Goal: Book appointment/travel/reservation

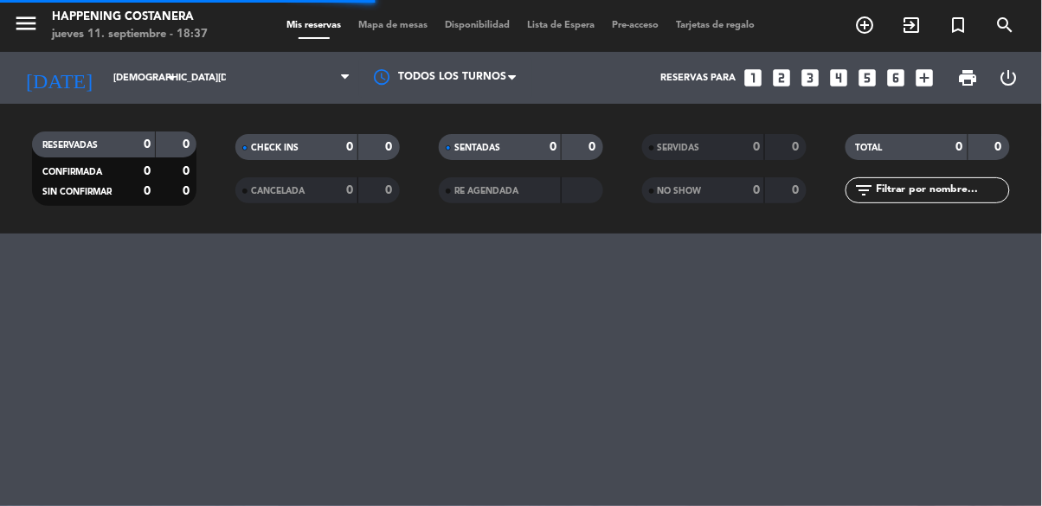
click at [378, 21] on span "Mapa de mesas" at bounding box center [393, 26] width 87 height 10
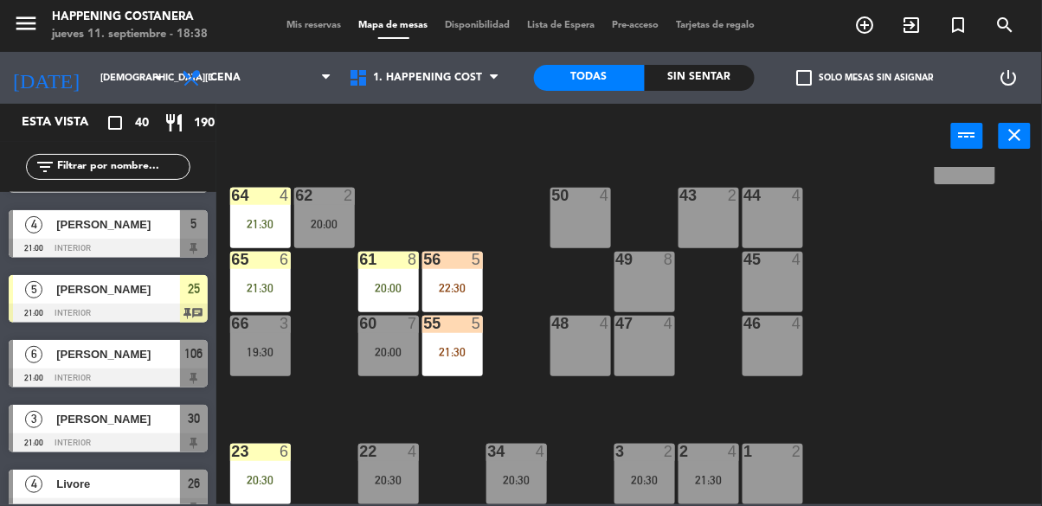
scroll to position [387, 0]
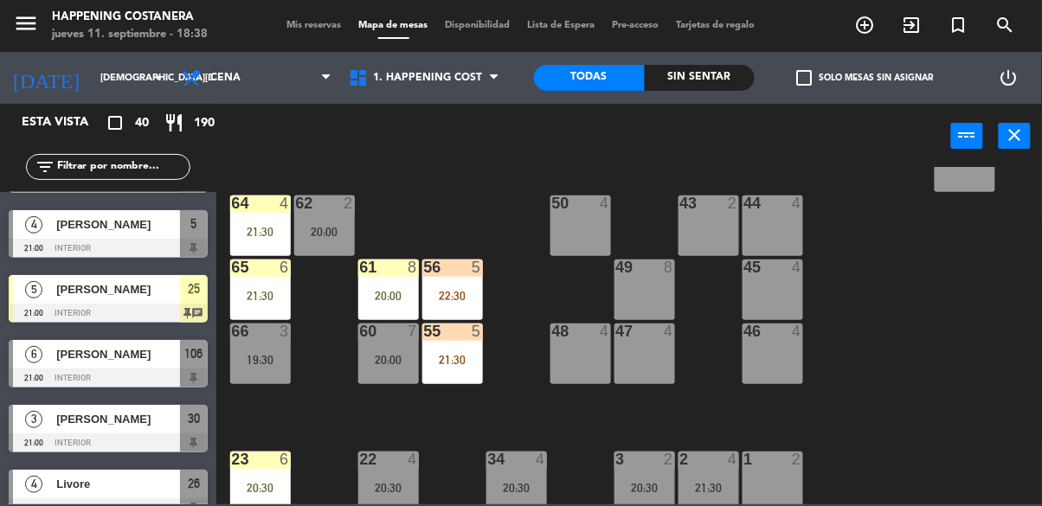
click at [457, 354] on div "21:30" at bounding box center [452, 360] width 61 height 12
click at [937, 387] on div "69 2 122 6 121 6 120 6 14 4 CAVA 17 20:00 101 4 94 2 70 23 19:00 123 6 131 2 13…" at bounding box center [634, 335] width 815 height 337
click at [451, 294] on div "22:30" at bounding box center [452, 296] width 61 height 12
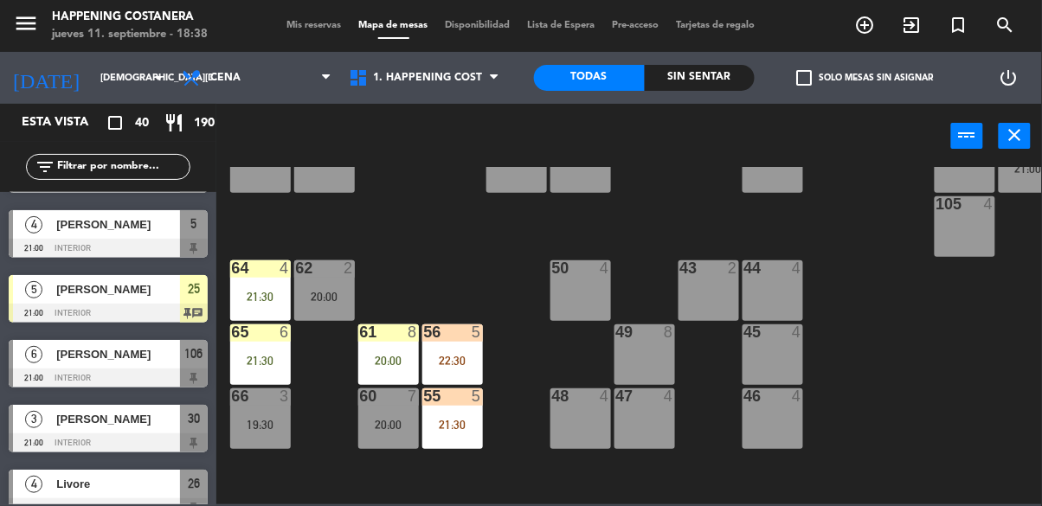
scroll to position [322, 0]
click at [382, 419] on div "20:00" at bounding box center [388, 425] width 61 height 12
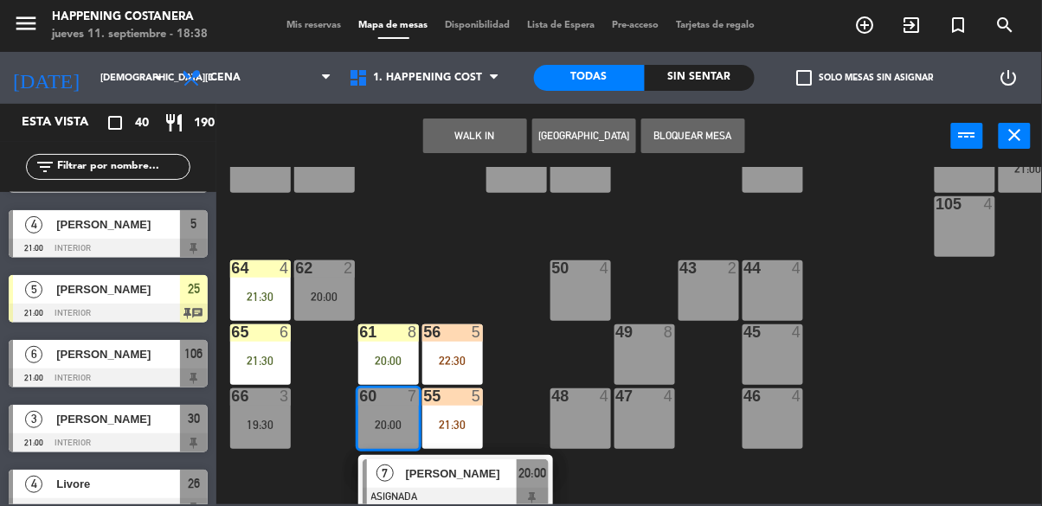
click at [941, 389] on div "69 2 122 6 121 6 120 6 14 4 CAVA 17 20:00 101 4 94 2 70 23 19:00 123 6 131 2 13…" at bounding box center [634, 335] width 815 height 337
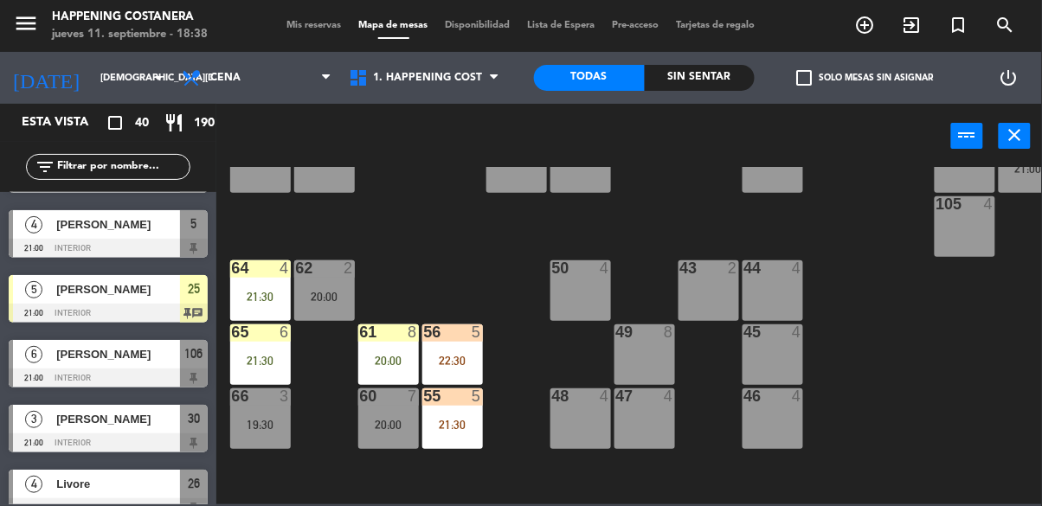
click at [359, 355] on div "20:00" at bounding box center [388, 361] width 61 height 12
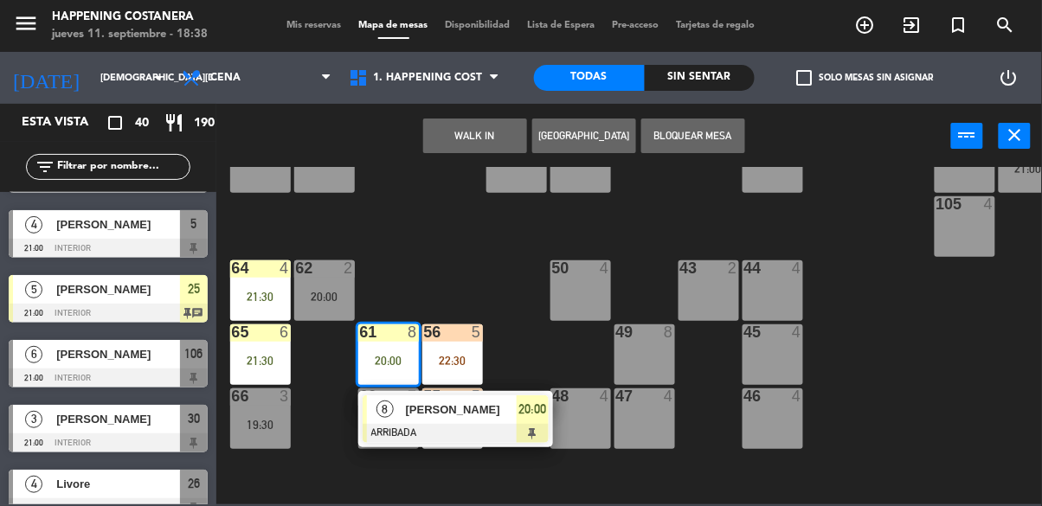
click at [933, 379] on div "69 2 122 6 121 6 120 6 14 4 CAVA 17 20:00 101 4 94 2 70 23 19:00 123 6 131 2 13…" at bounding box center [634, 335] width 815 height 337
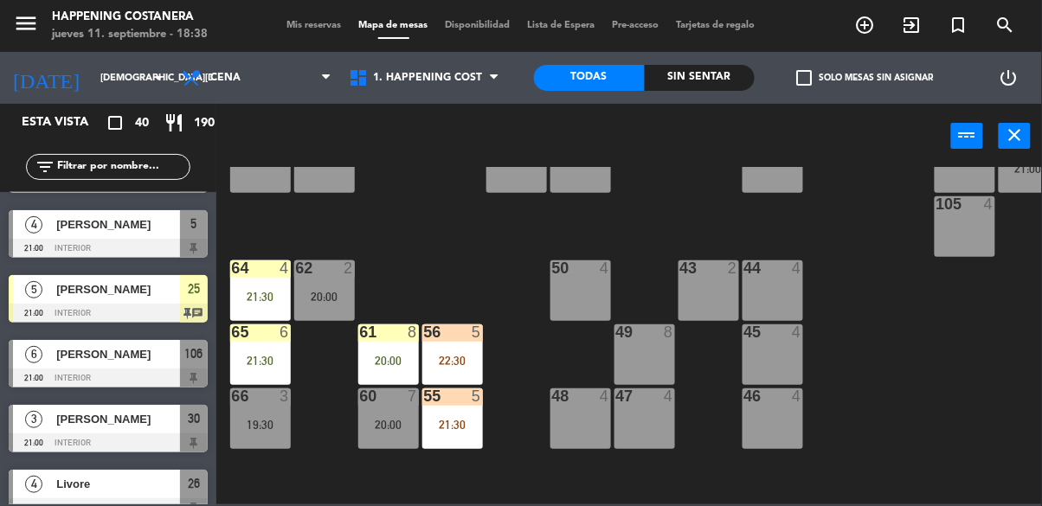
click at [247, 360] on div "21:30" at bounding box center [260, 361] width 61 height 12
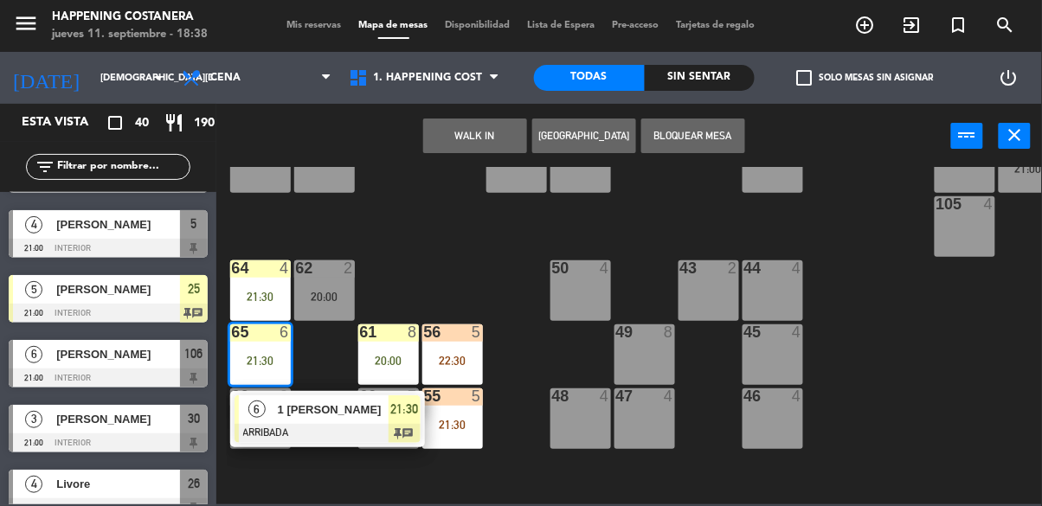
click at [922, 395] on div "69 2 122 6 121 6 120 6 14 4 CAVA 17 20:00 101 4 94 2 70 23 19:00 123 6 131 2 13…" at bounding box center [634, 335] width 815 height 337
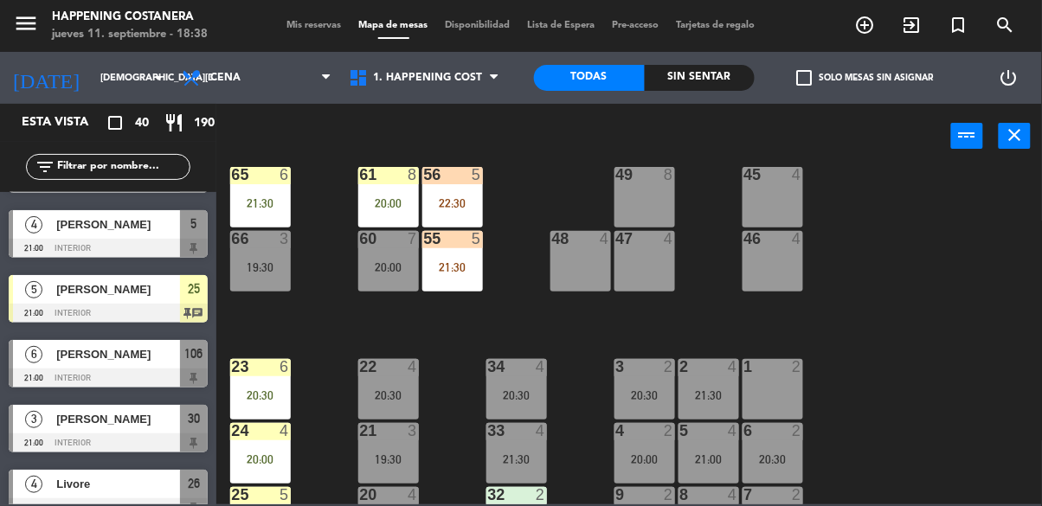
scroll to position [660, 0]
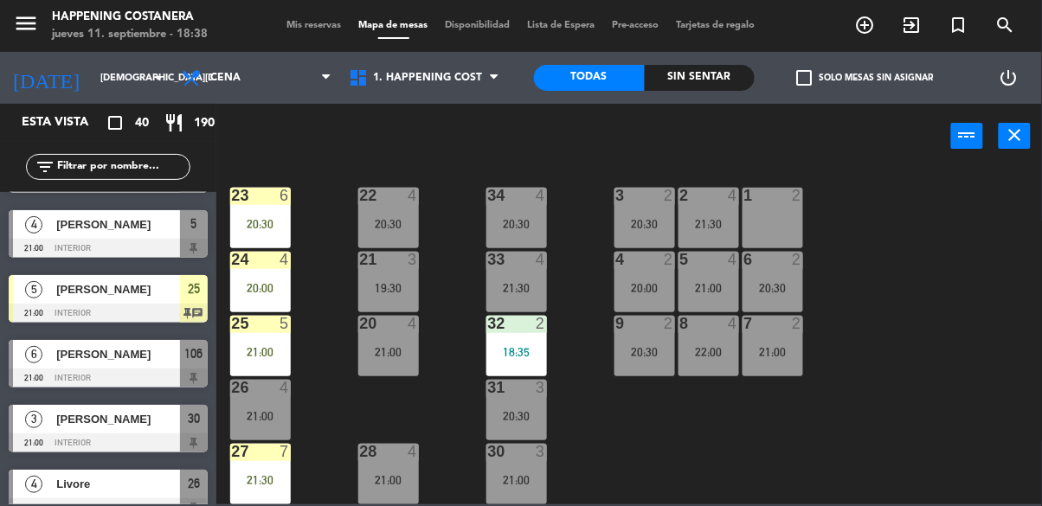
click at [241, 285] on div "24 4 20:00" at bounding box center [260, 282] width 61 height 61
click at [934, 363] on div "69 2 122 6 121 6 120 6 14 4 CAVA 17 20:00 101 4 94 2 70 23 19:00 123 6 131 2 13…" at bounding box center [634, 335] width 815 height 337
click at [249, 350] on div "25 5 21:00" at bounding box center [260, 346] width 61 height 61
click at [944, 373] on div "69 2 122 6 121 6 120 6 14 4 CAVA 17 20:00 101 4 94 2 70 23 19:00 123 6 131 2 13…" at bounding box center [634, 335] width 815 height 337
click at [247, 218] on div "20:30" at bounding box center [260, 224] width 61 height 12
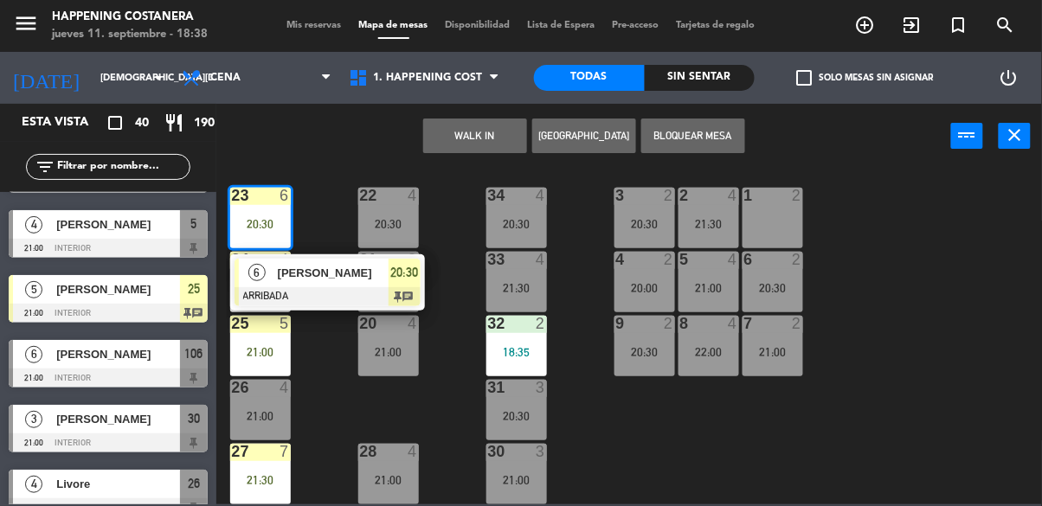
click at [938, 363] on div "69 2 122 6 121 6 120 6 14 4 CAVA 17 20:00 101 4 94 2 70 23 19:00 123 6 131 2 13…" at bounding box center [634, 335] width 815 height 337
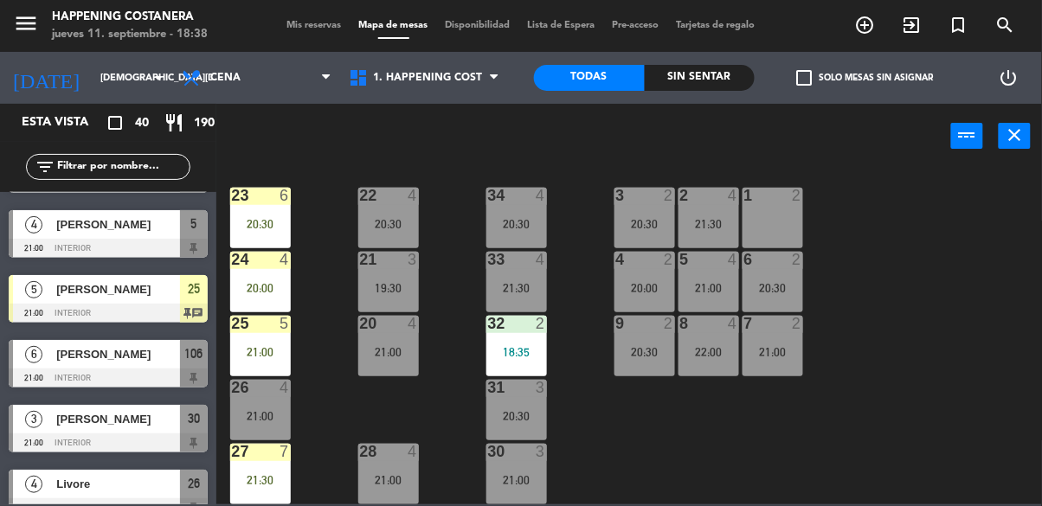
click at [325, 21] on span "Mis reservas" at bounding box center [315, 26] width 72 height 10
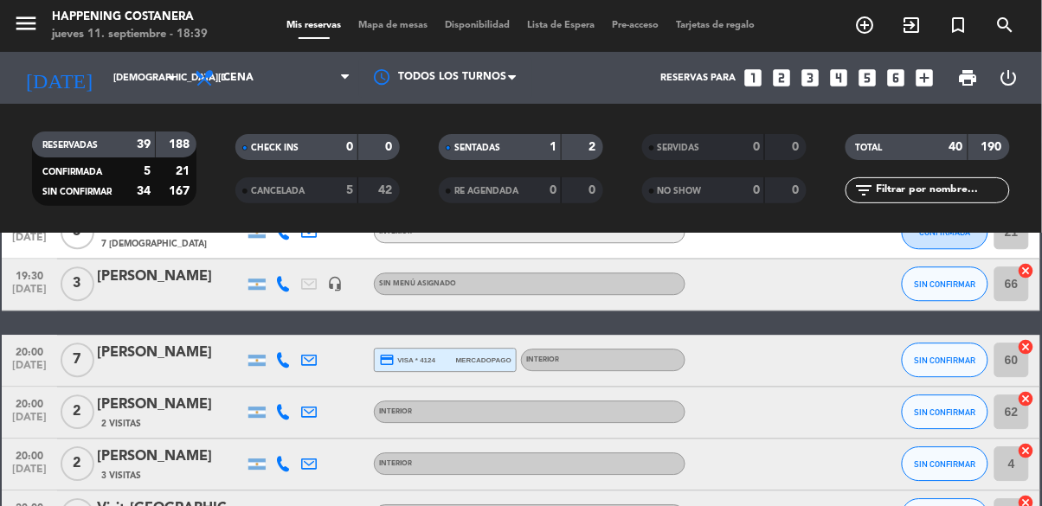
scroll to position [1104, 0]
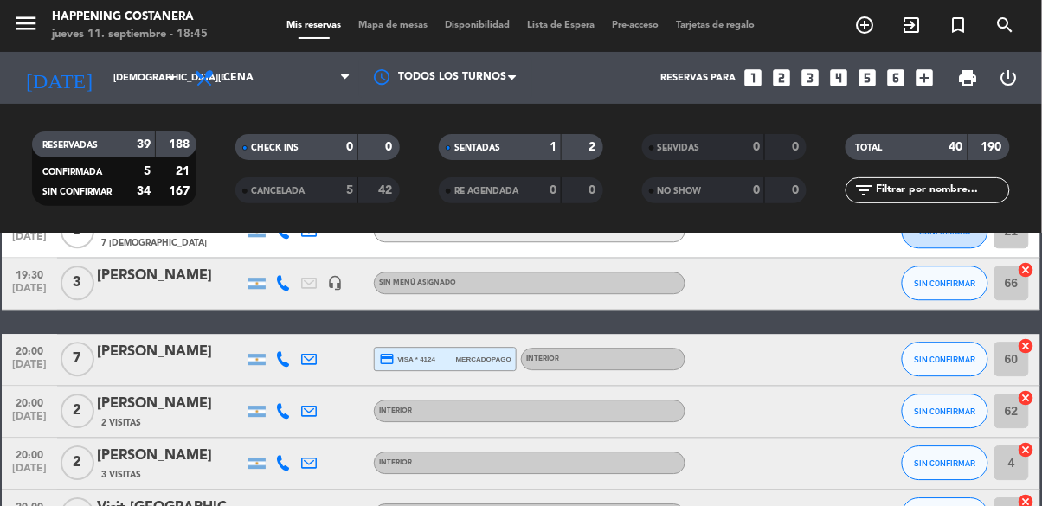
click at [395, 21] on span "Mapa de mesas" at bounding box center [393, 26] width 87 height 10
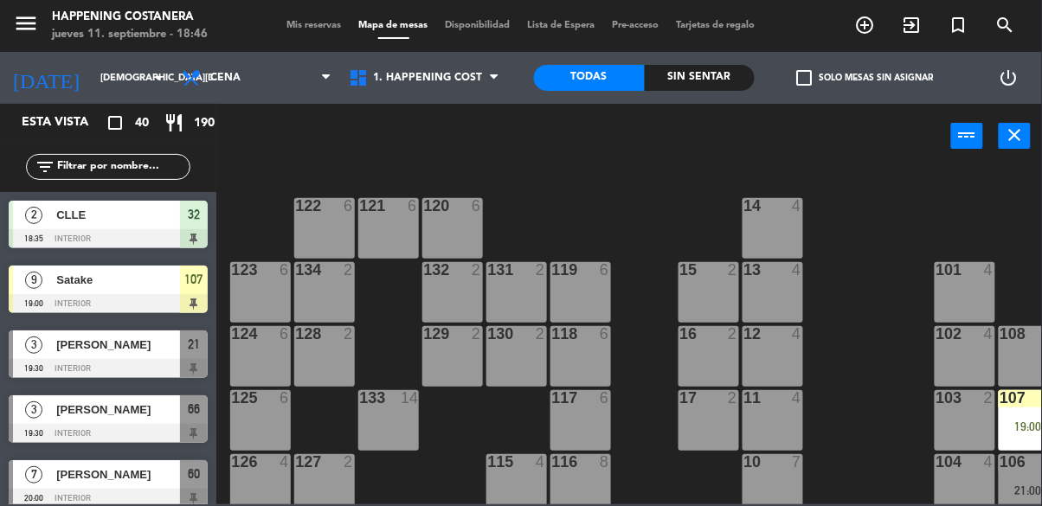
click at [814, 80] on label "check_box_outline_blank Solo mesas sin asignar" at bounding box center [865, 78] width 137 height 16
click at [865, 78] on input "check_box_outline_blank Solo mesas sin asignar" at bounding box center [865, 78] width 0 height 0
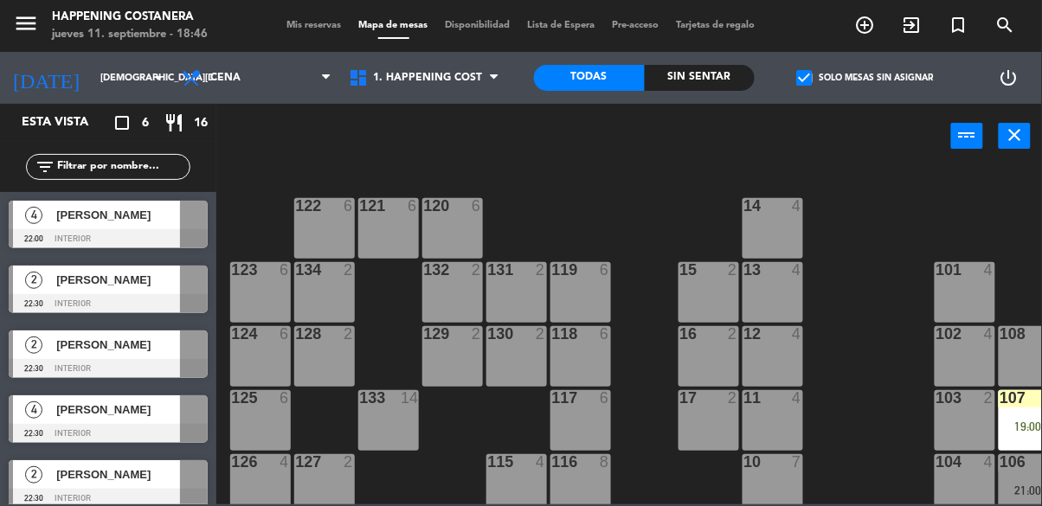
scroll to position [76, 0]
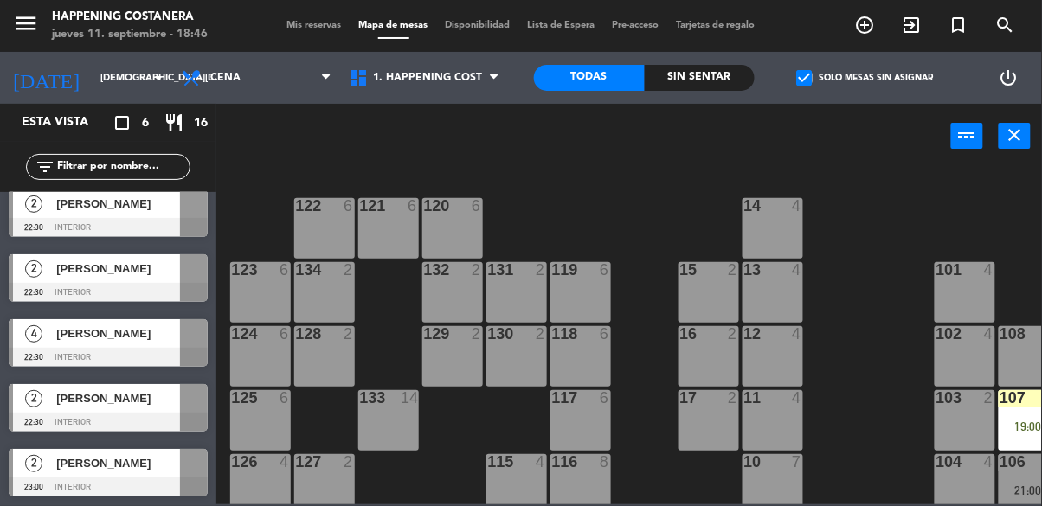
click at [812, 83] on span "check_box" at bounding box center [805, 78] width 16 height 16
click at [865, 78] on input "check_box Solo mesas sin asignar" at bounding box center [865, 78] width 0 height 0
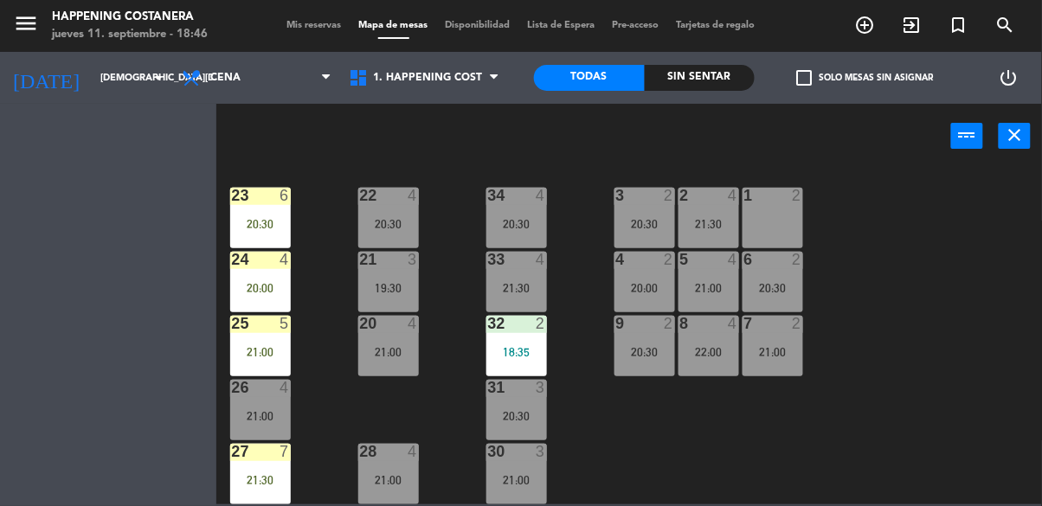
scroll to position [660, 0]
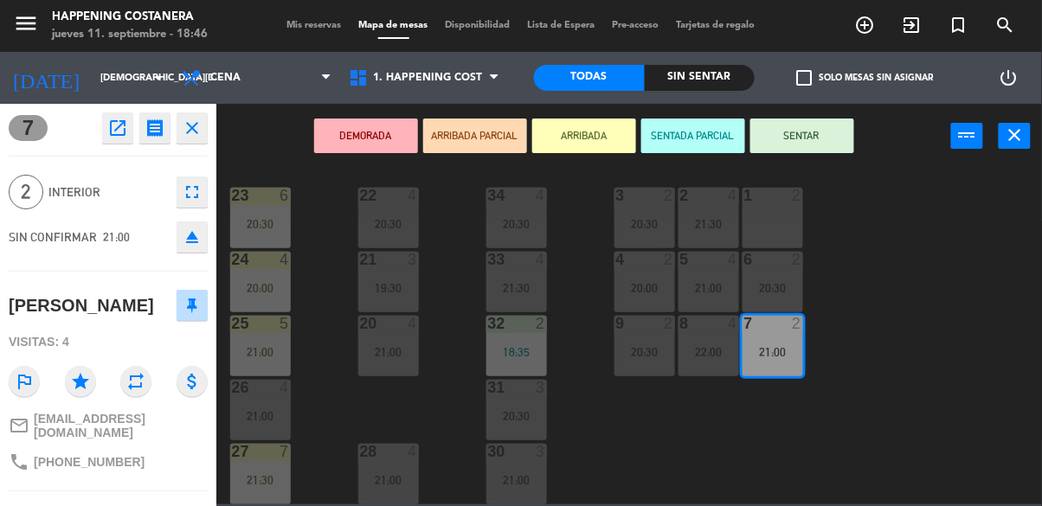
click at [915, 286] on div "69 2 122 6 121 6 120 6 14 4 CAVA 17 20:00 101 4 94 2 70 23 19:00 123 6 131 2 13…" at bounding box center [634, 335] width 815 height 337
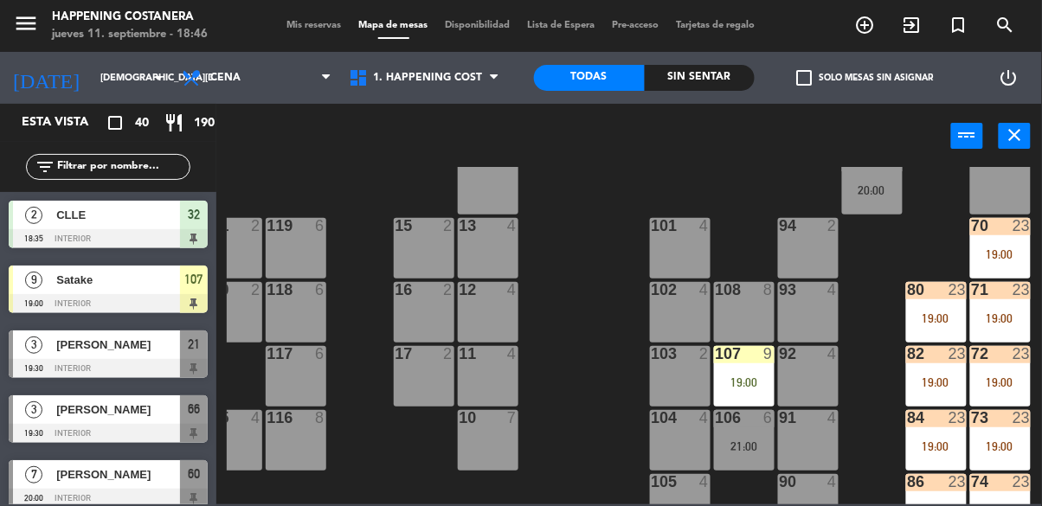
scroll to position [0, 285]
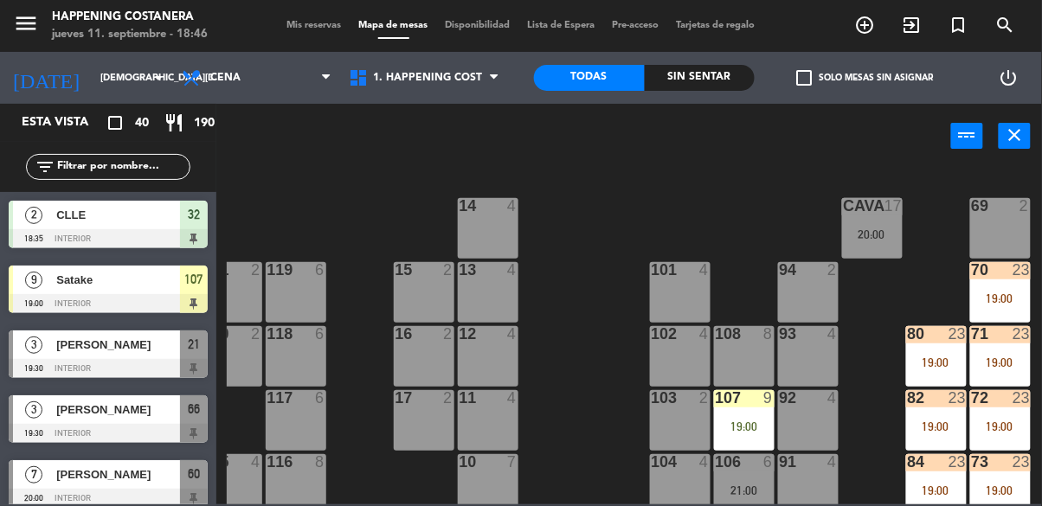
click at [966, 132] on icon "power_input" at bounding box center [967, 135] width 21 height 21
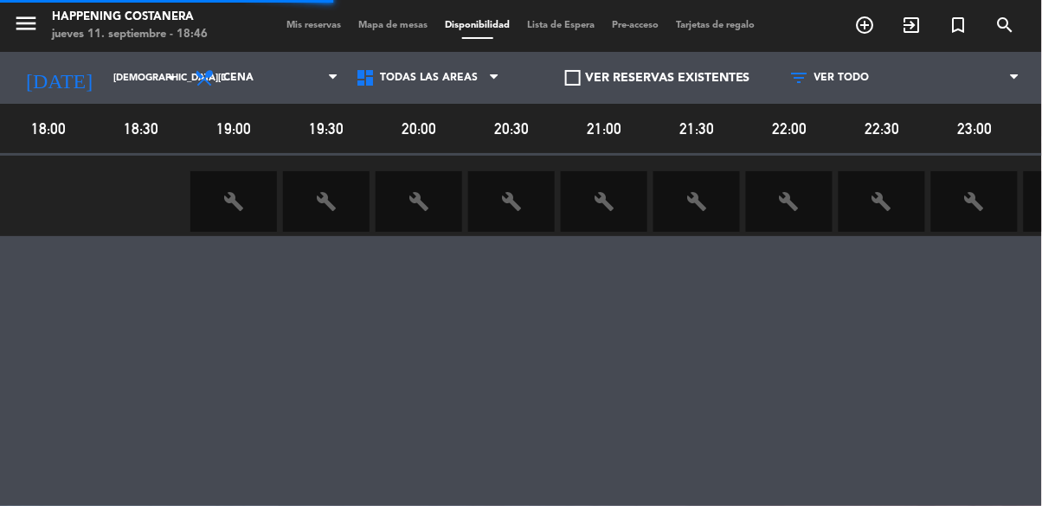
scroll to position [0, 68]
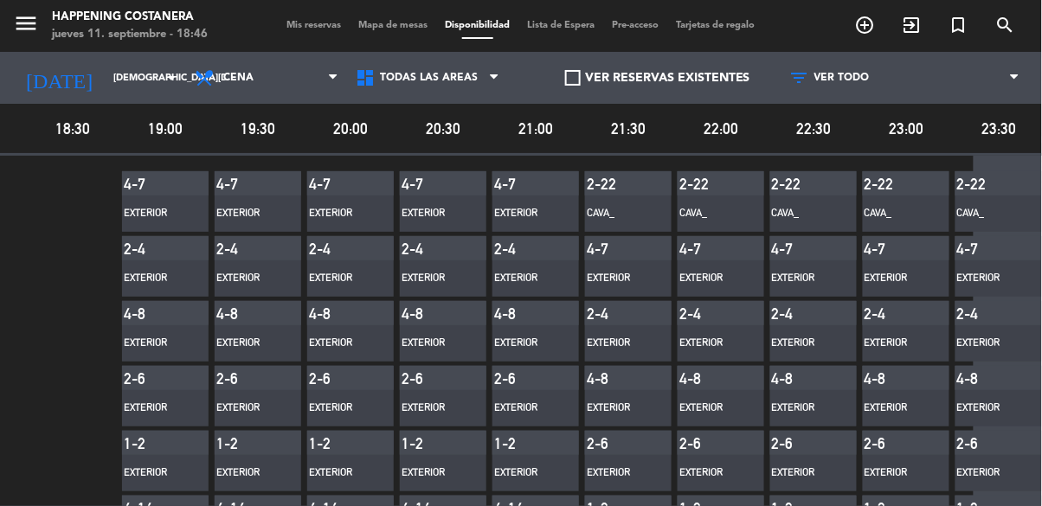
click at [392, 21] on span "Mapa de mesas" at bounding box center [393, 26] width 87 height 10
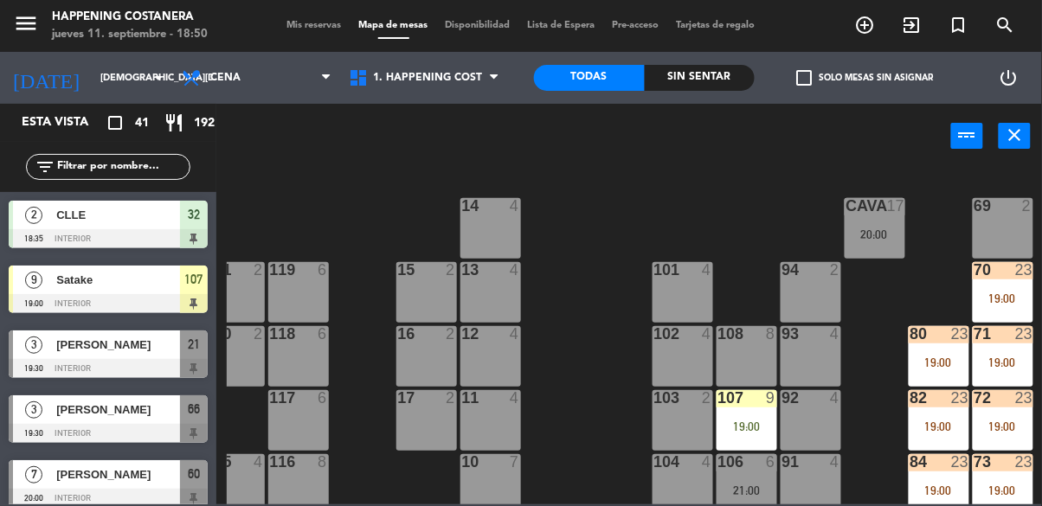
scroll to position [0, 285]
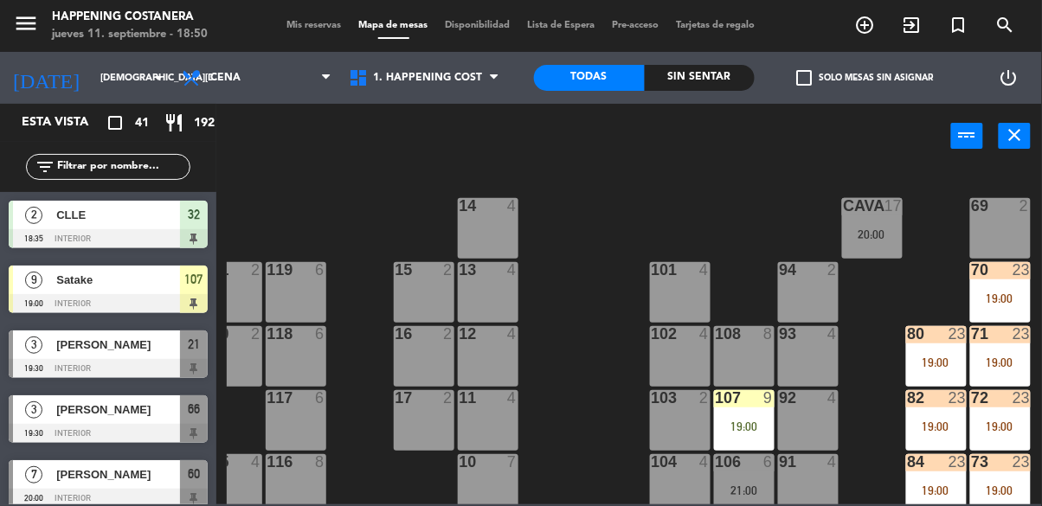
click at [860, 242] on div "CAVA 17 20:00" at bounding box center [872, 228] width 61 height 61
click at [20, 353] on div "3" at bounding box center [34, 345] width 42 height 29
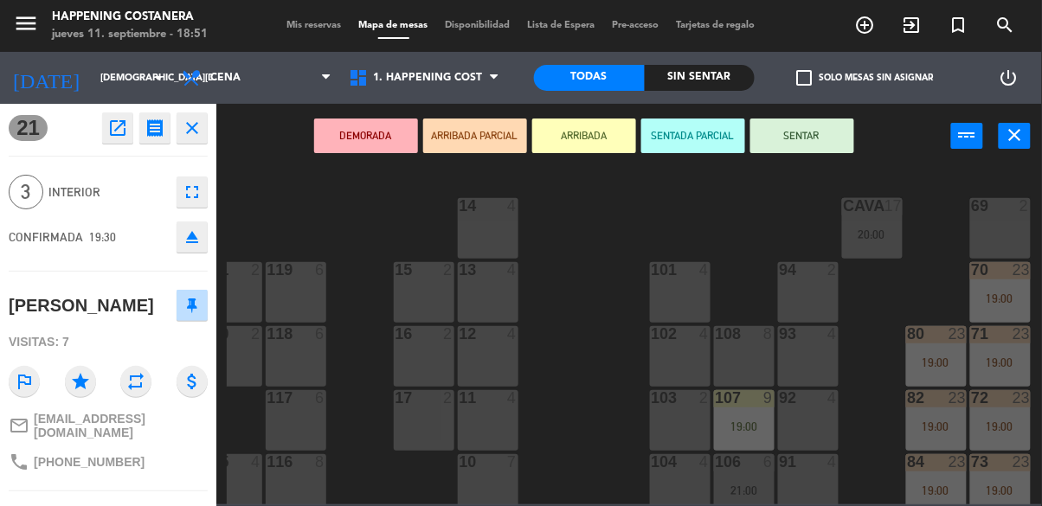
click at [591, 395] on div "69 2 122 6 121 6 120 6 14 4 CAVA 17 20:00 101 4 94 2 70 23 19:00 123 6 131 2 13…" at bounding box center [634, 335] width 815 height 337
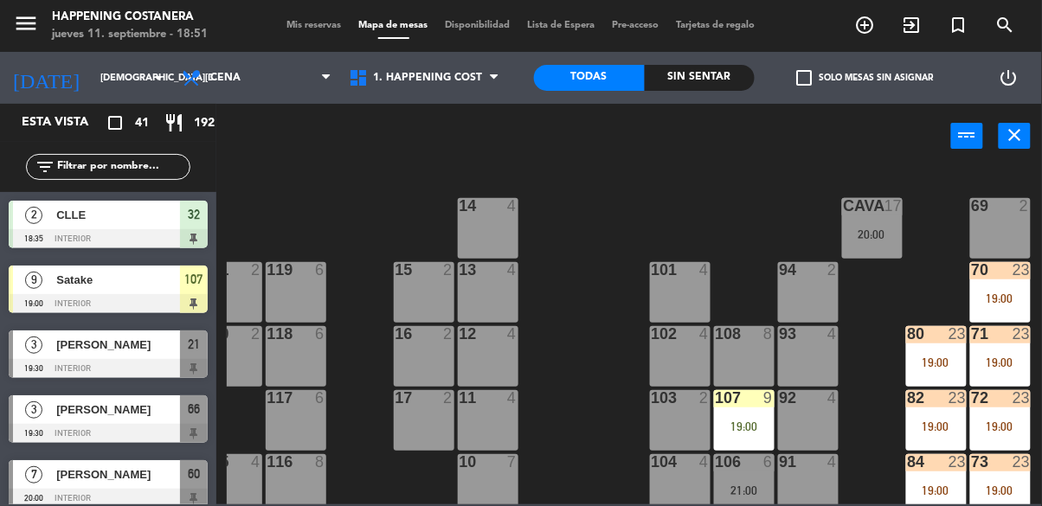
click at [590, 427] on div "69 2 122 6 121 6 120 6 14 4 CAVA 17 20:00 101 4 94 2 70 23 19:00 123 6 131 2 13…" at bounding box center [634, 335] width 815 height 337
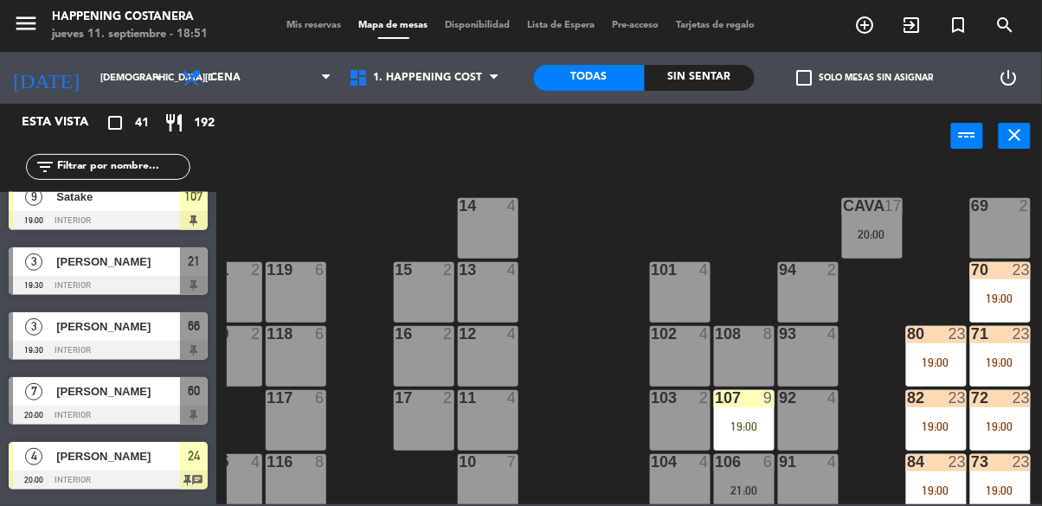
scroll to position [84, 0]
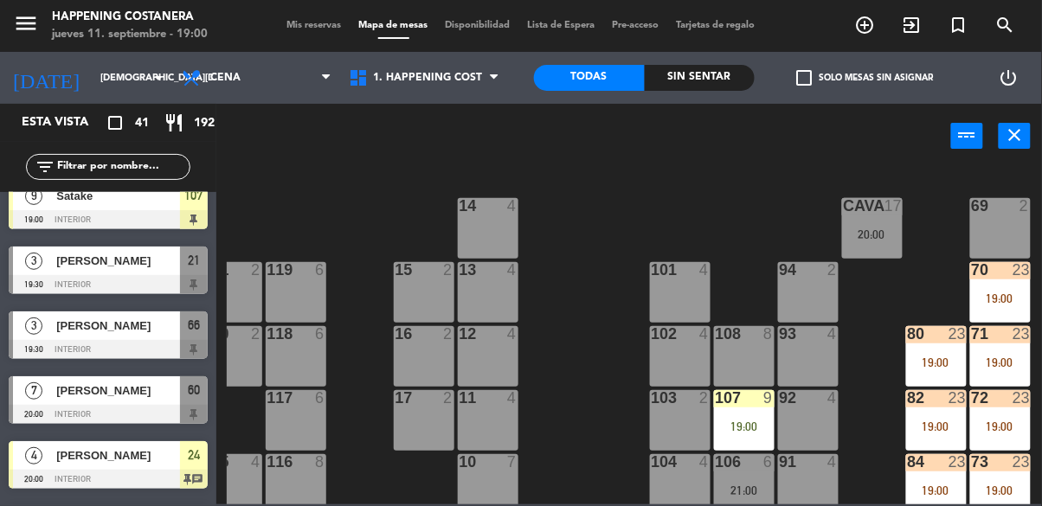
click at [866, 21] on icon "add_circle_outline" at bounding box center [865, 25] width 21 height 21
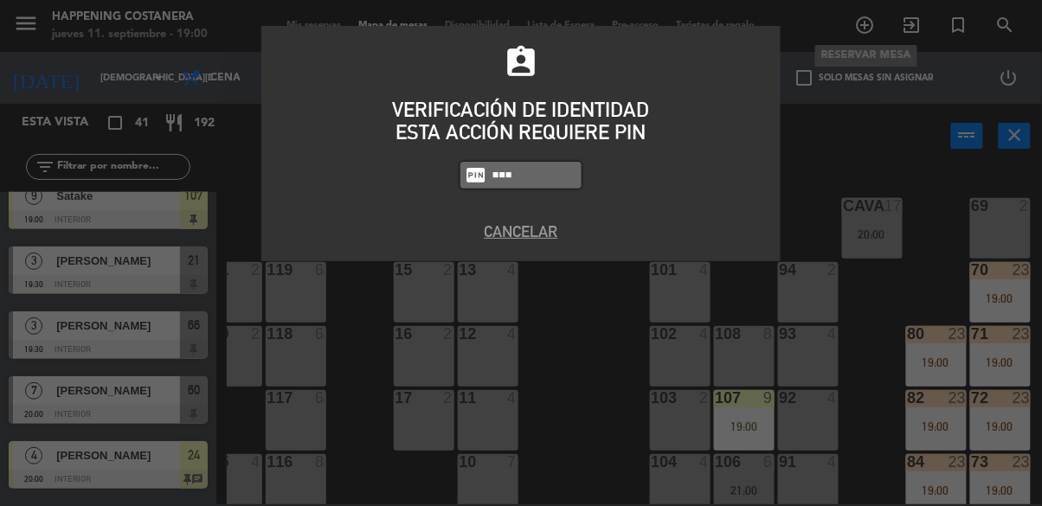
type input "5759"
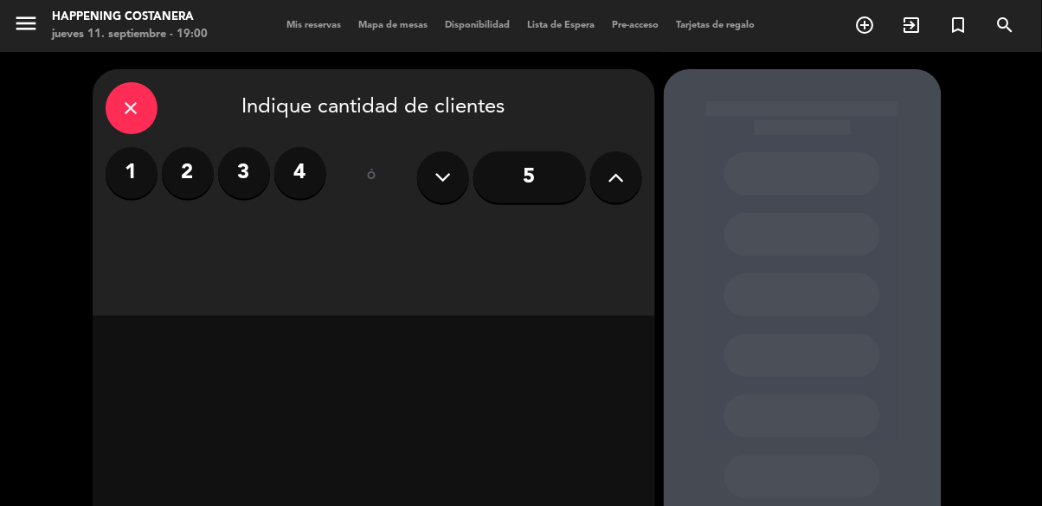
click at [449, 192] on button at bounding box center [443, 177] width 52 height 52
click at [652, 196] on div "close Indique cantidad de clientes 1 2 3 4 ó 5" at bounding box center [374, 192] width 562 height 247
click at [633, 183] on button at bounding box center [616, 177] width 52 height 52
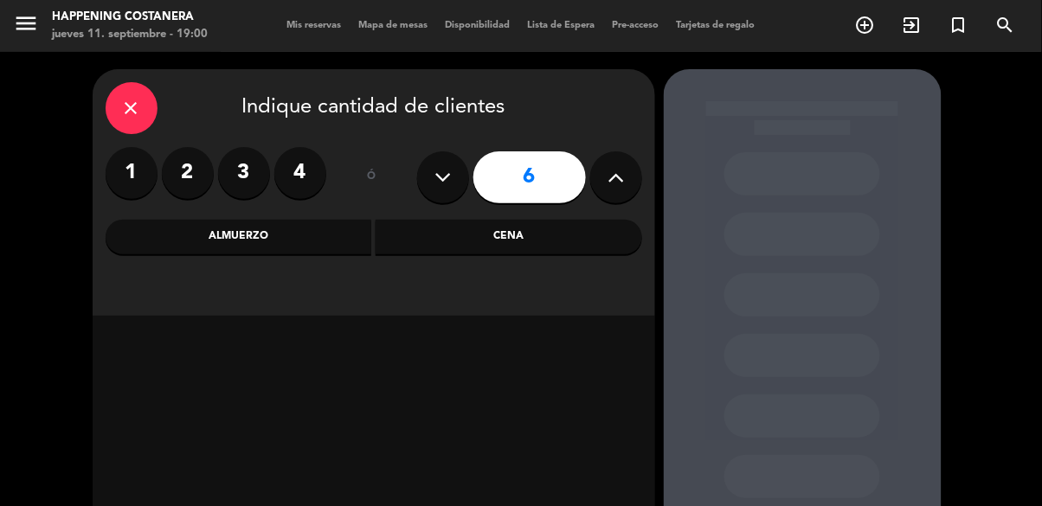
click at [607, 186] on button at bounding box center [616, 177] width 52 height 52
click at [616, 184] on icon at bounding box center [615, 177] width 16 height 26
click at [477, 179] on input "8" at bounding box center [529, 177] width 112 height 52
click at [456, 177] on button at bounding box center [443, 177] width 52 height 52
click at [441, 181] on icon at bounding box center [442, 177] width 16 height 26
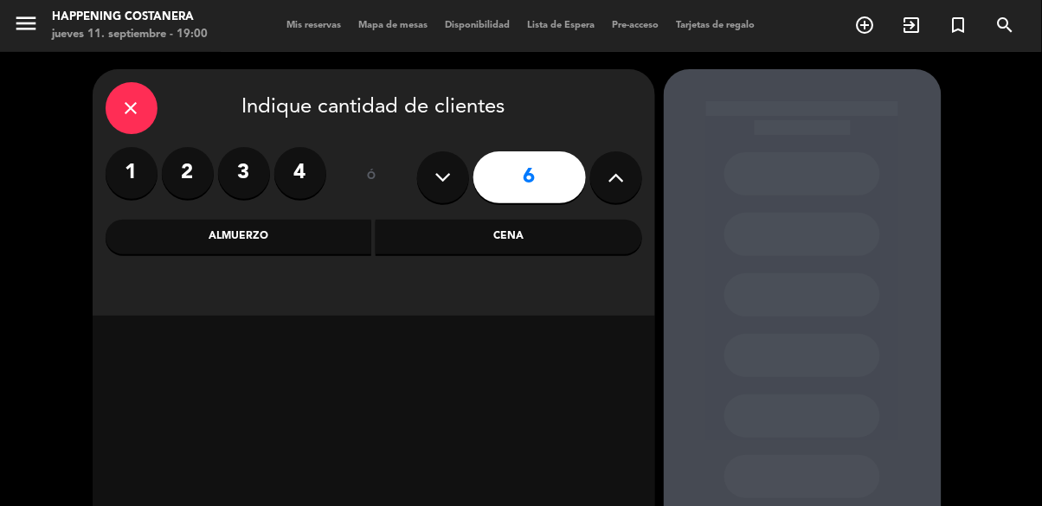
click at [434, 179] on icon at bounding box center [442, 177] width 16 height 26
type input "5"
click at [421, 165] on button at bounding box center [443, 177] width 52 height 52
click at [441, 179] on icon at bounding box center [442, 177] width 16 height 26
click at [274, 170] on label "4" at bounding box center [300, 173] width 52 height 52
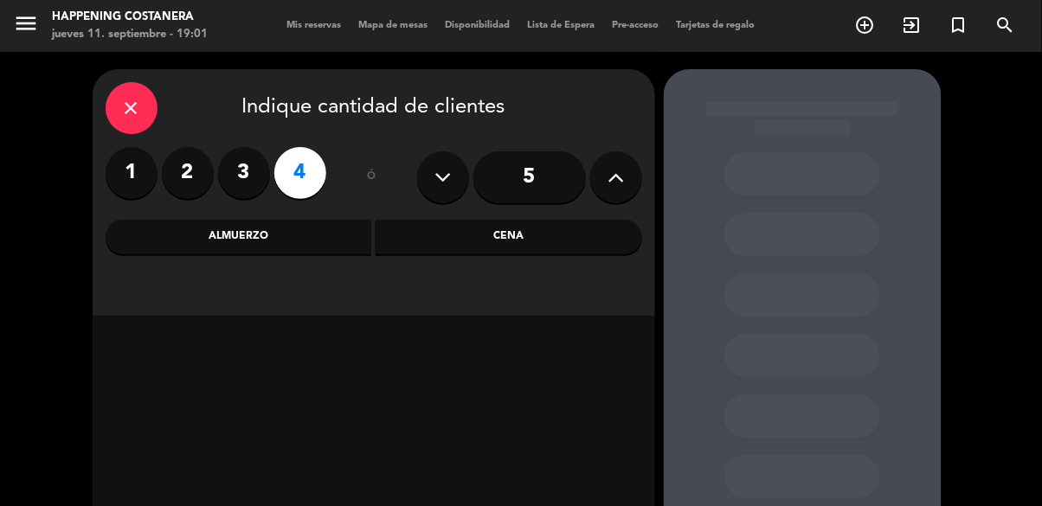
click at [130, 115] on icon "close" at bounding box center [131, 108] width 21 height 21
